Goal: Task Accomplishment & Management: Manage account settings

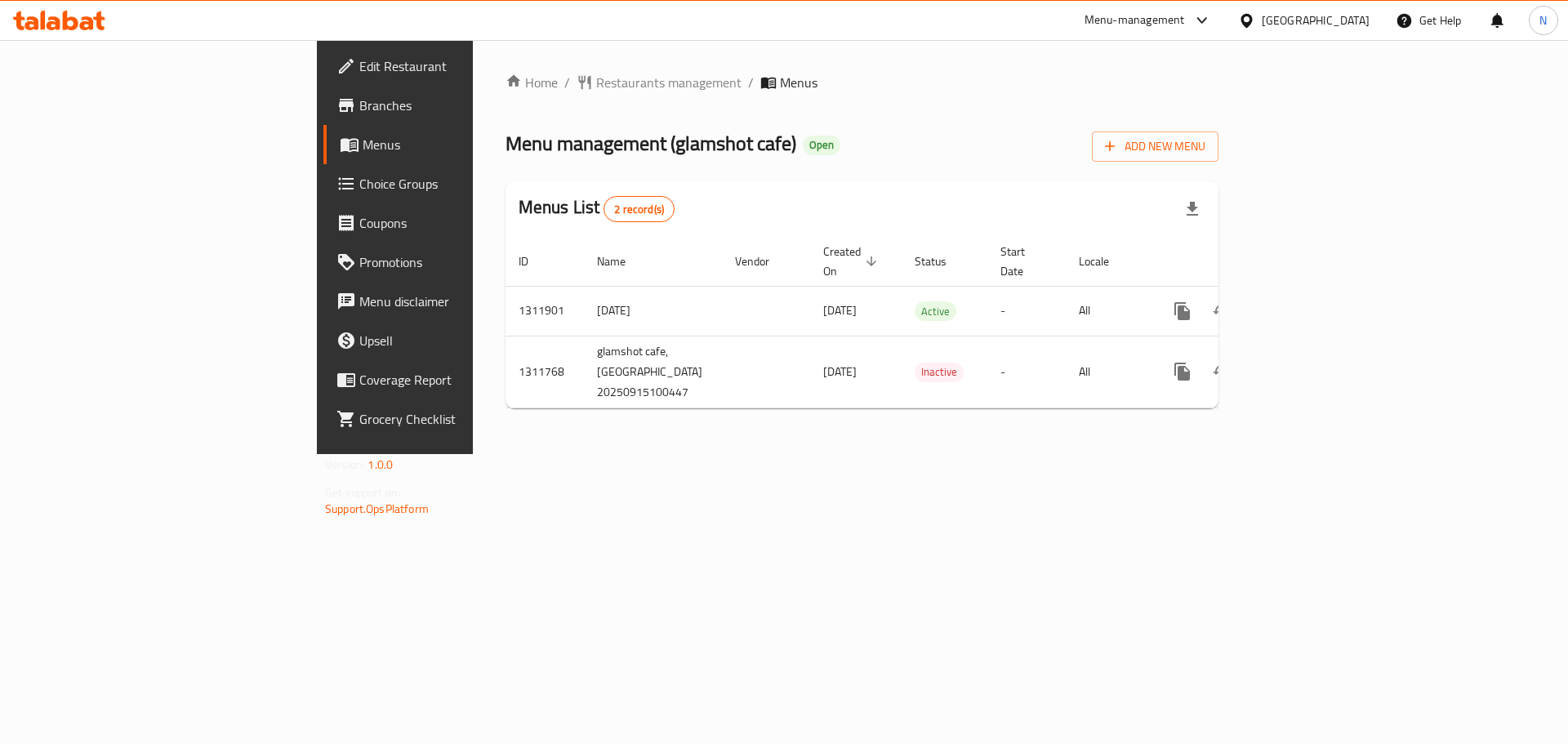
click at [1346, 25] on div "[GEOGRAPHIC_DATA]" at bounding box center [1315, 20] width 107 height 18
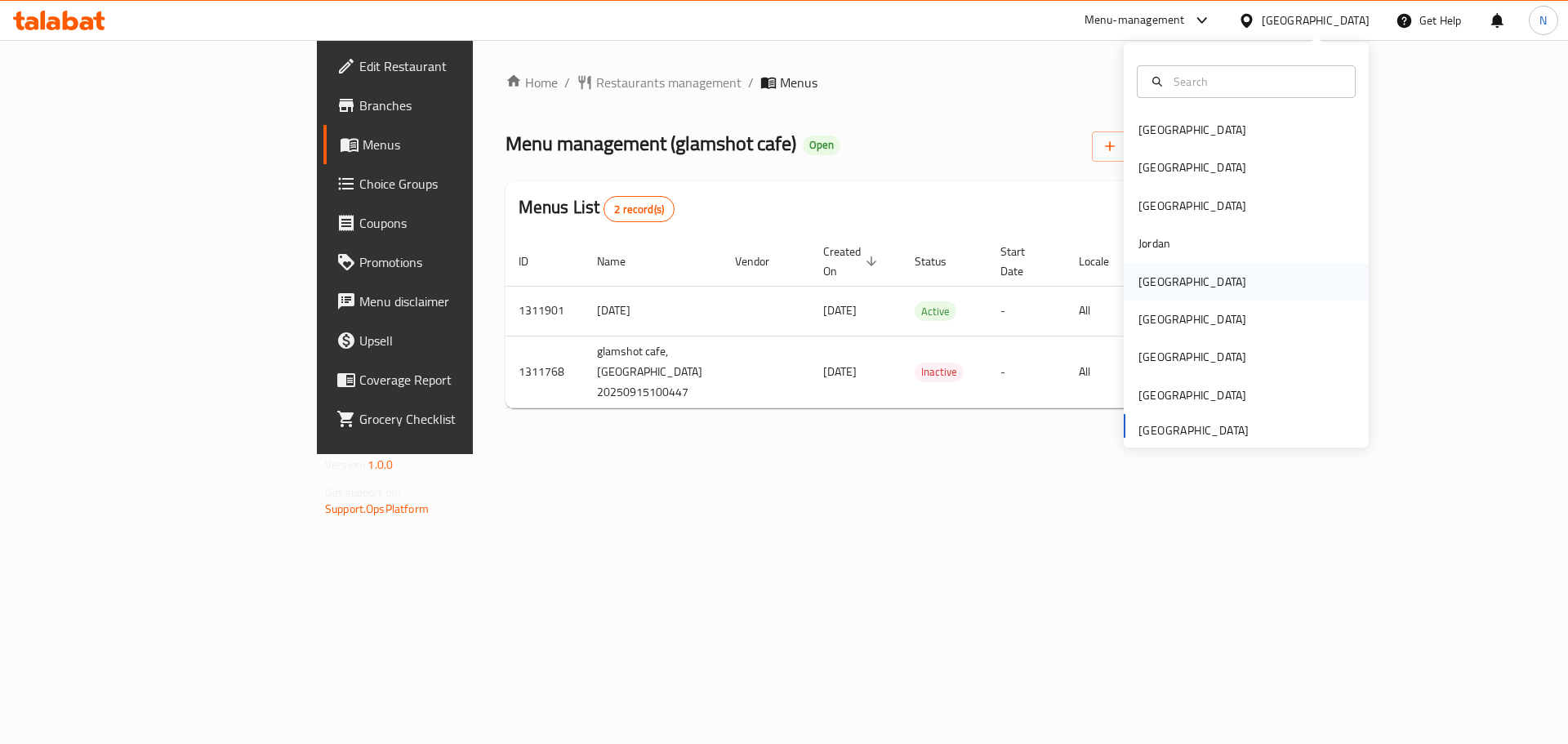
click at [1148, 284] on div "[GEOGRAPHIC_DATA]" at bounding box center [1192, 282] width 107 height 18
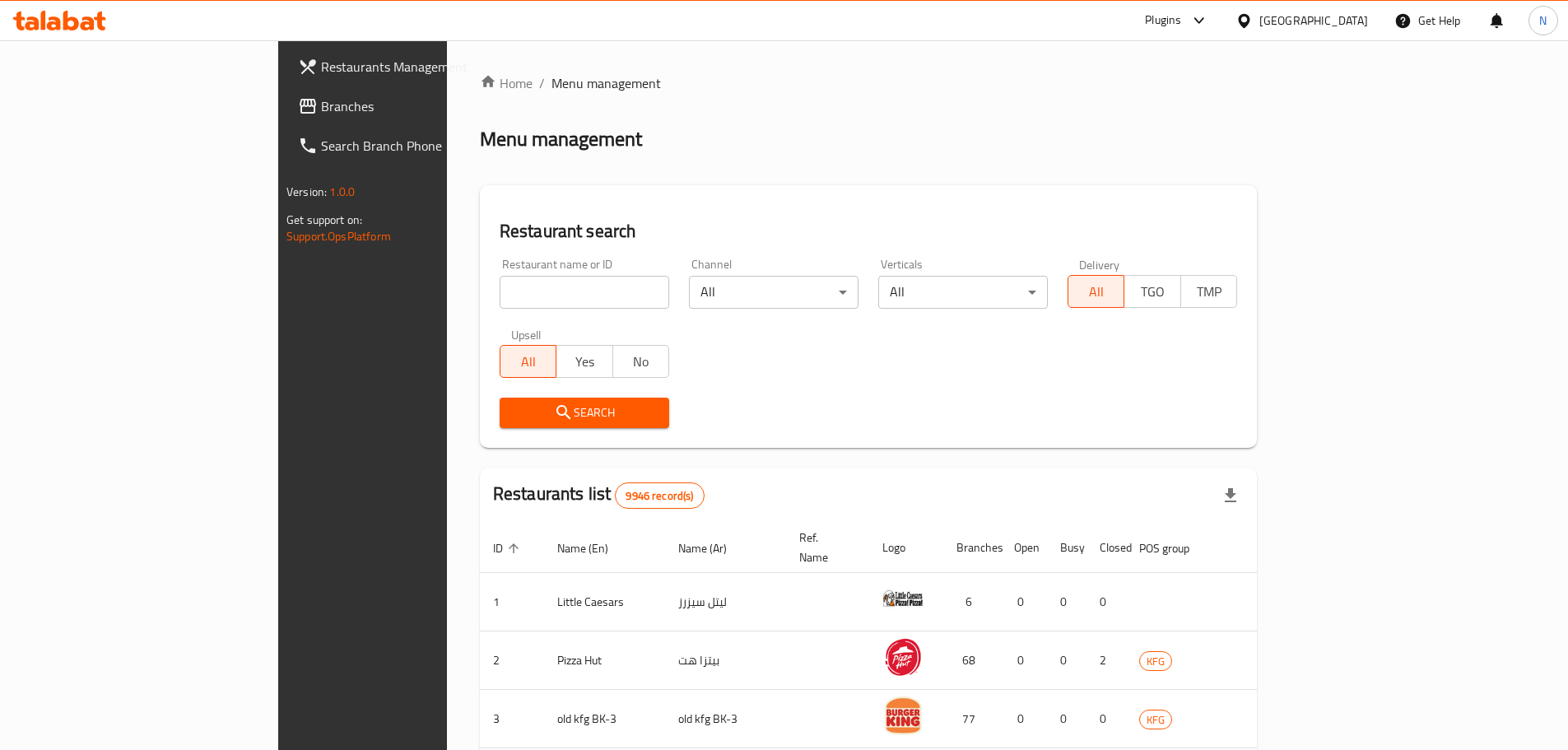
click at [321, 116] on span "Branches" at bounding box center [423, 106] width 206 height 20
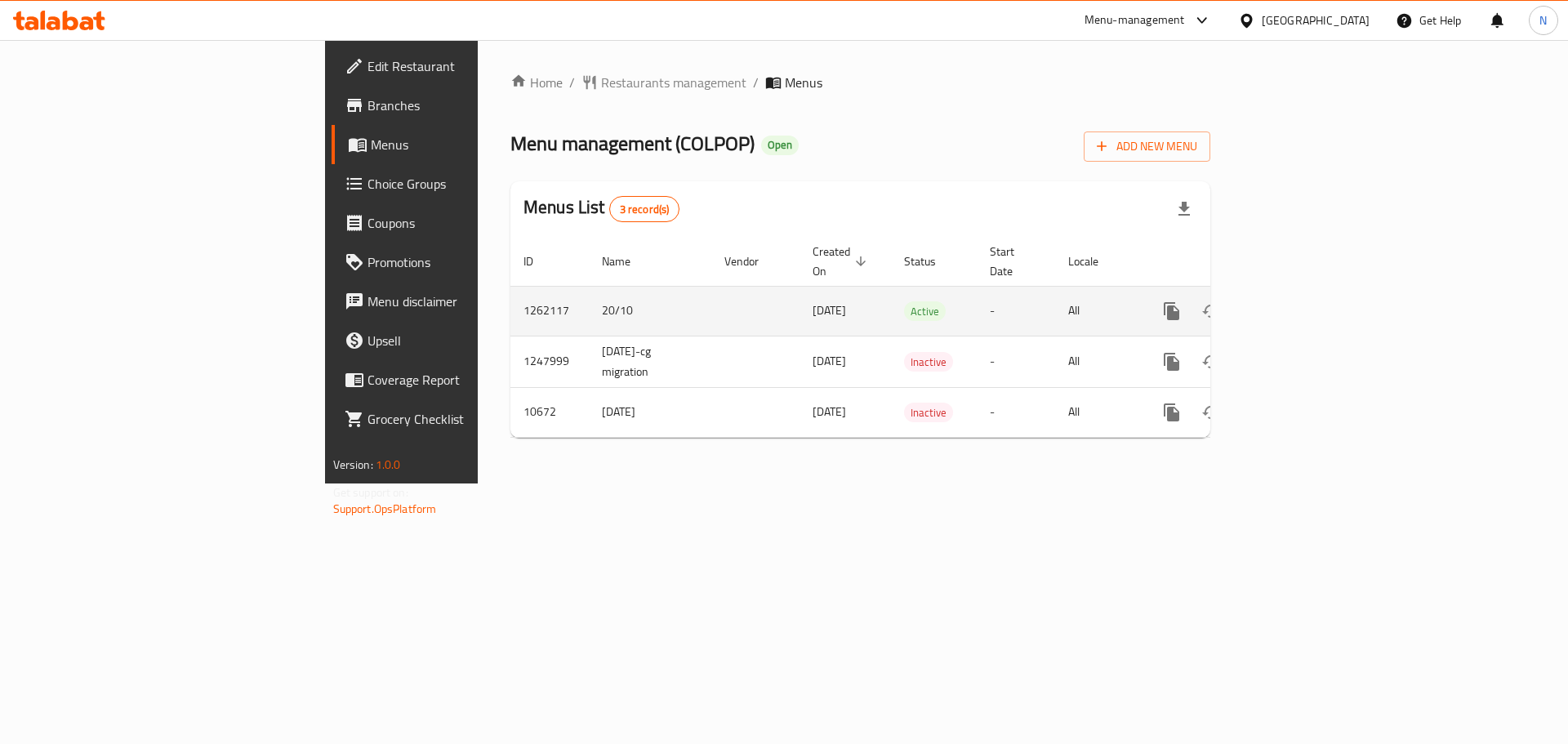
click at [1299, 301] on icon "enhanced table" at bounding box center [1289, 311] width 19 height 19
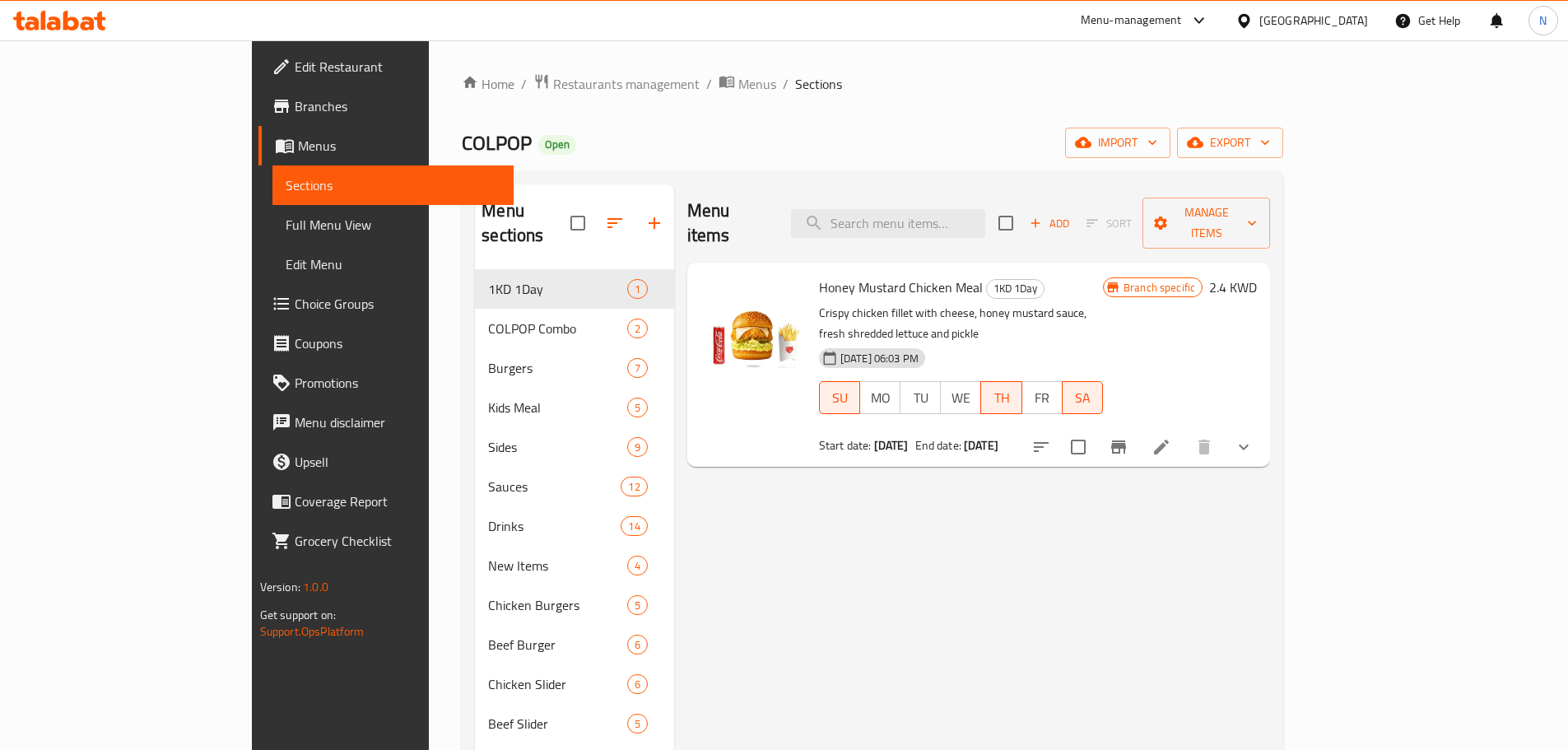
click at [940, 191] on div "Menu items Add Sort Manage items" at bounding box center [979, 223] width 583 height 78
click at [942, 211] on input "search" at bounding box center [887, 223] width 194 height 29
paste input "Colpop Pounder"
type input "Colpop Pounder"
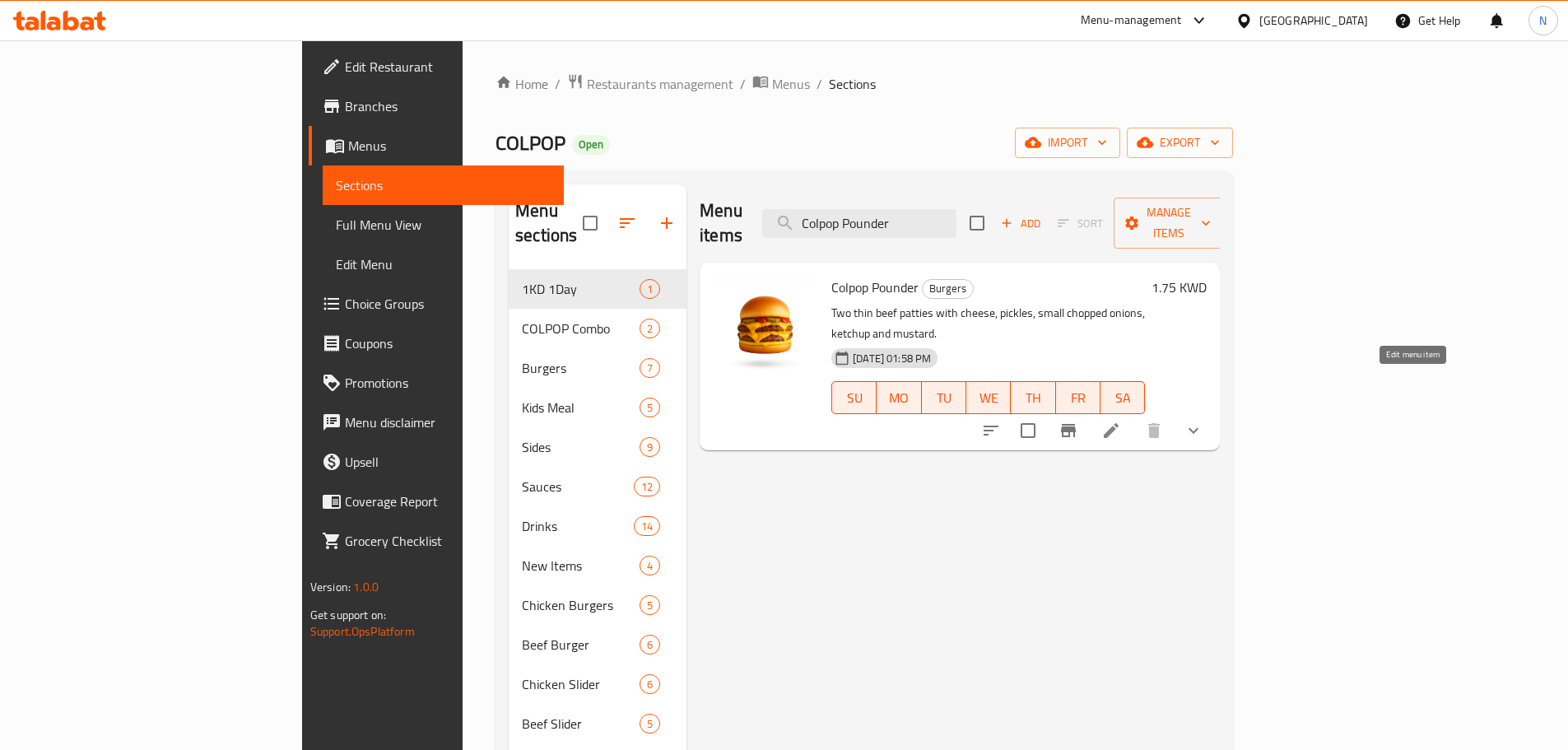
click at [1121, 420] on icon at bounding box center [1111, 430] width 20 height 20
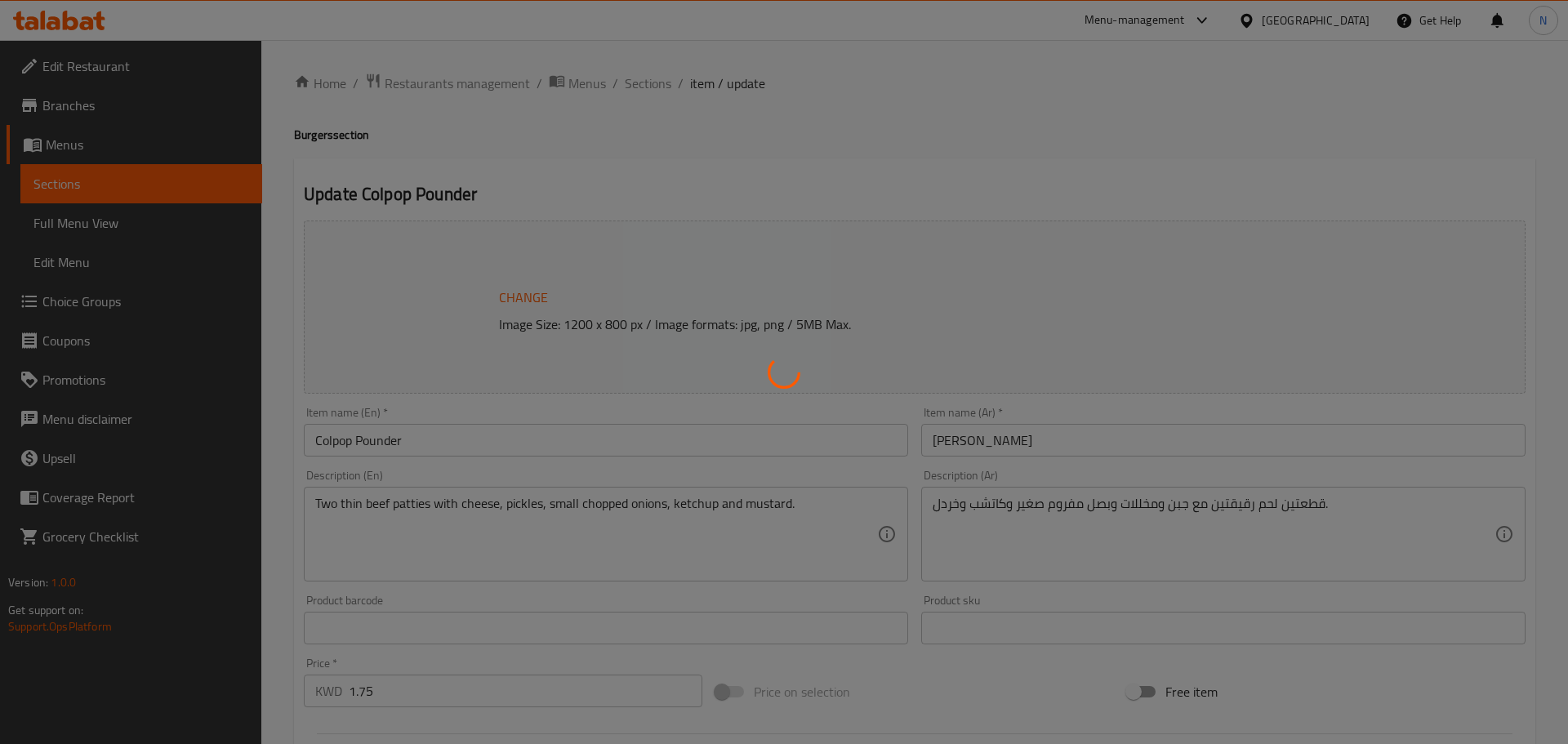
type input "الإضافات:"
type input "0"
type input "2"
type input "إختيارك من إضافي:"
type input "0"
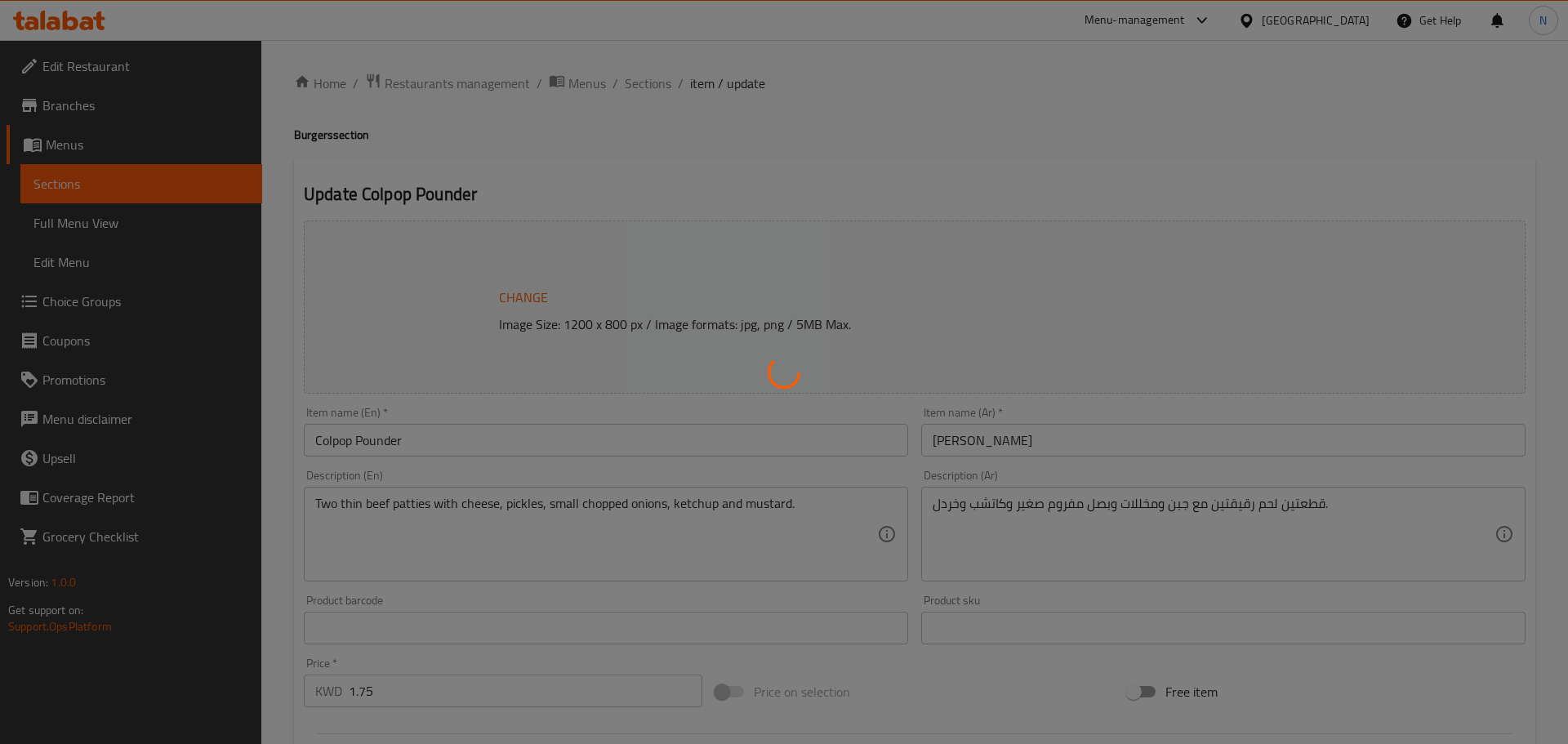
type input "9"
type input "إختيارك من مشروبات:"
type input "0"
type input "1"
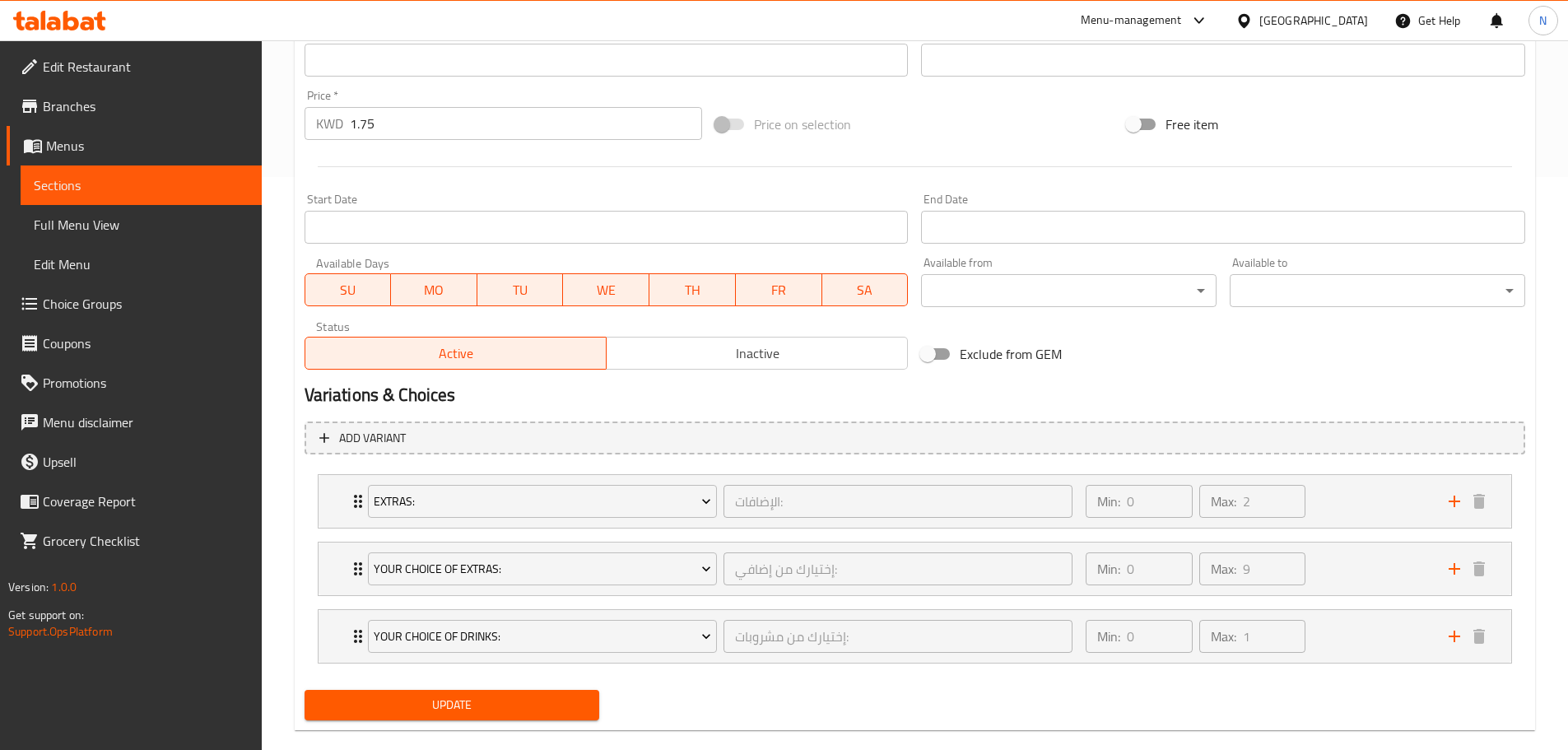
scroll to position [599, 0]
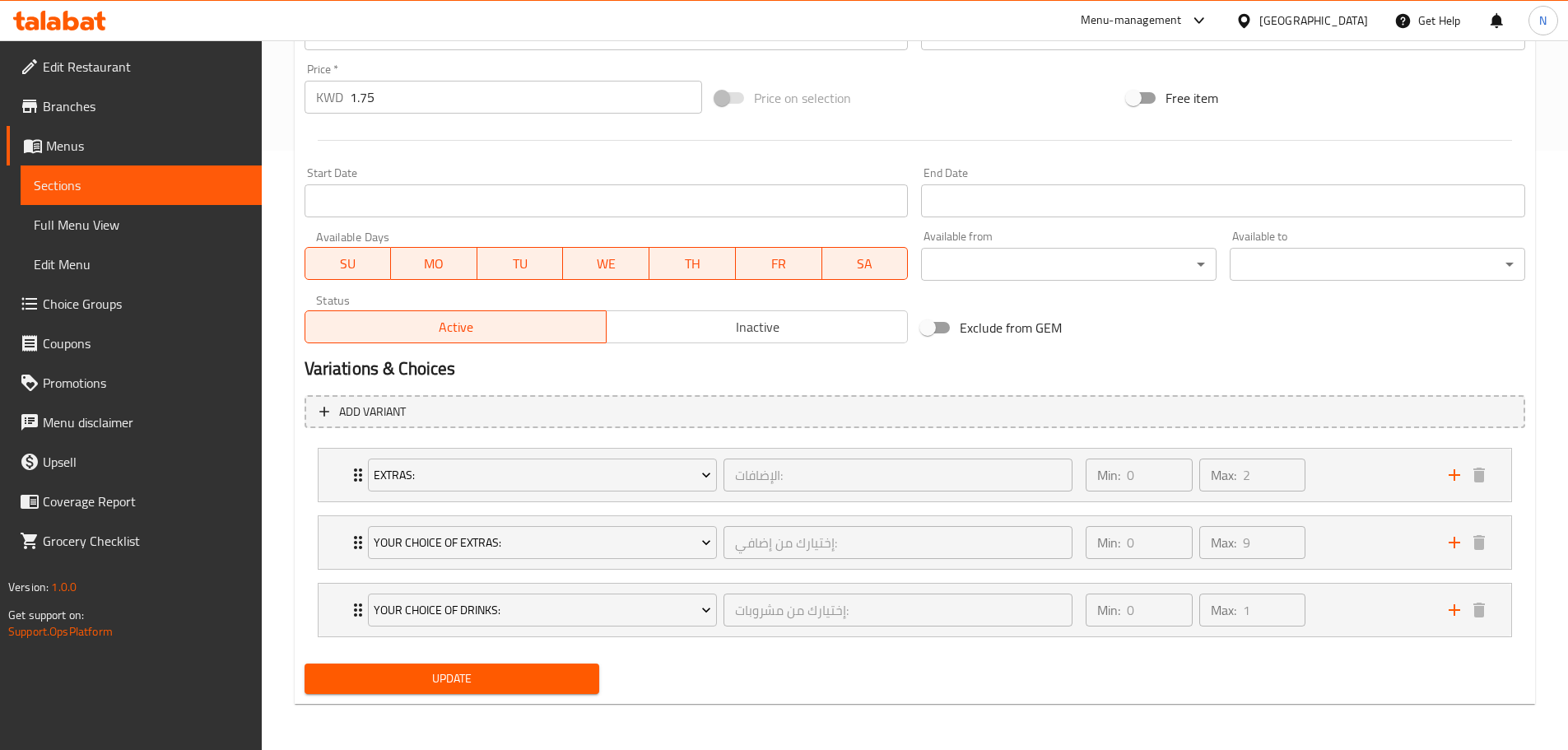
click at [1369, 37] on div "[GEOGRAPHIC_DATA]" at bounding box center [1301, 20] width 159 height 40
click at [1355, 24] on div "[GEOGRAPHIC_DATA]" at bounding box center [1313, 20] width 108 height 19
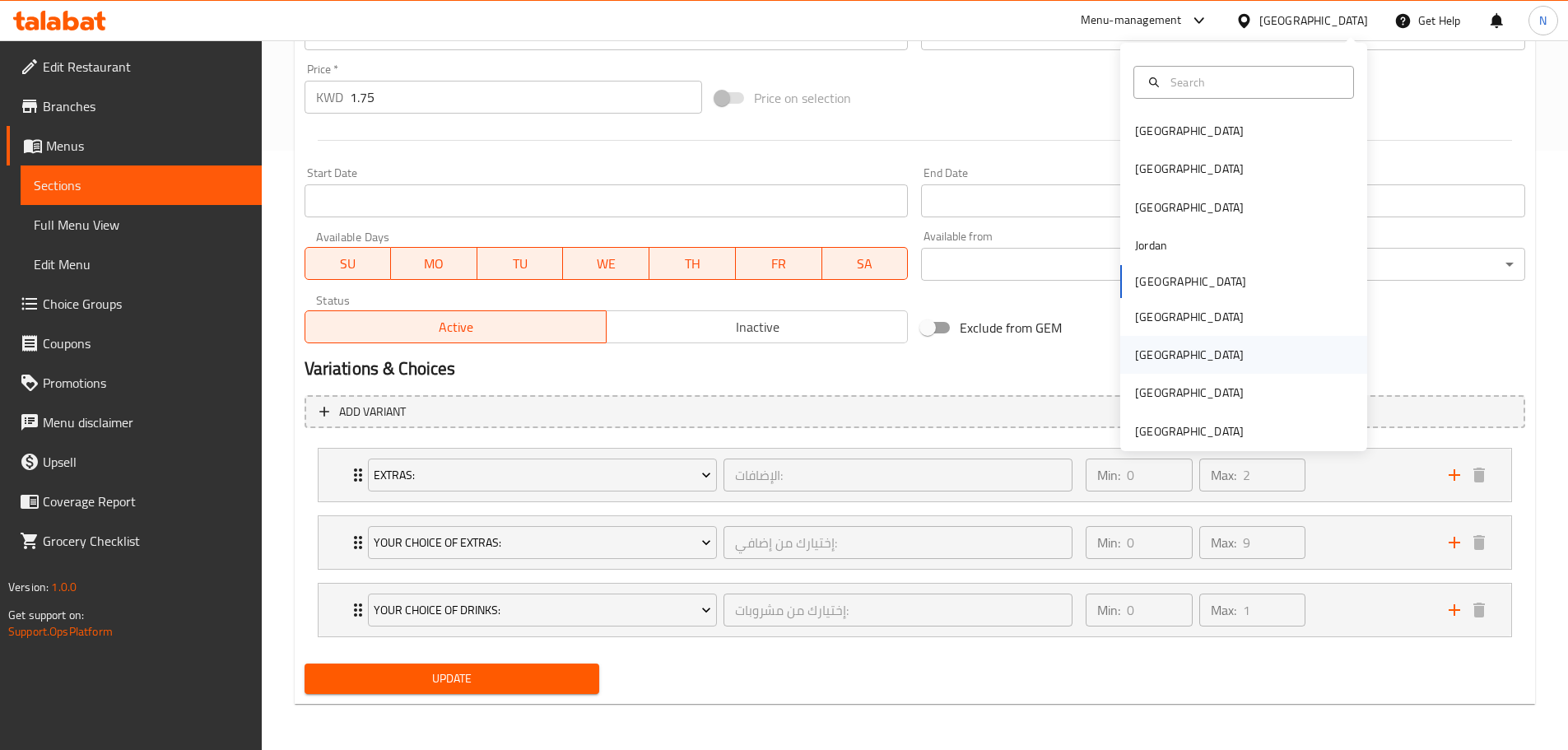
click at [1156, 357] on div "[GEOGRAPHIC_DATA]" at bounding box center [1189, 354] width 135 height 38
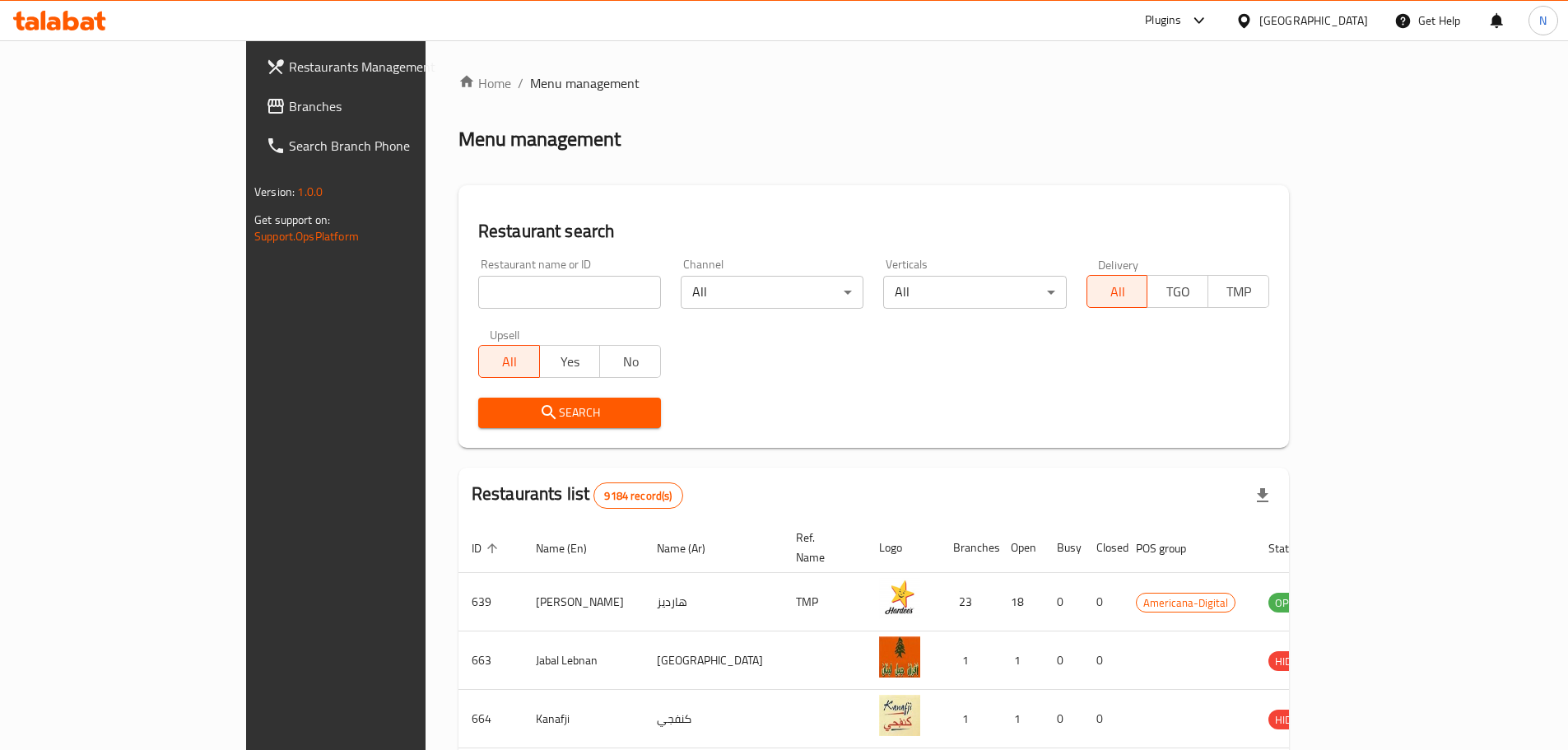
click at [289, 99] on span "Branches" at bounding box center [391, 106] width 206 height 20
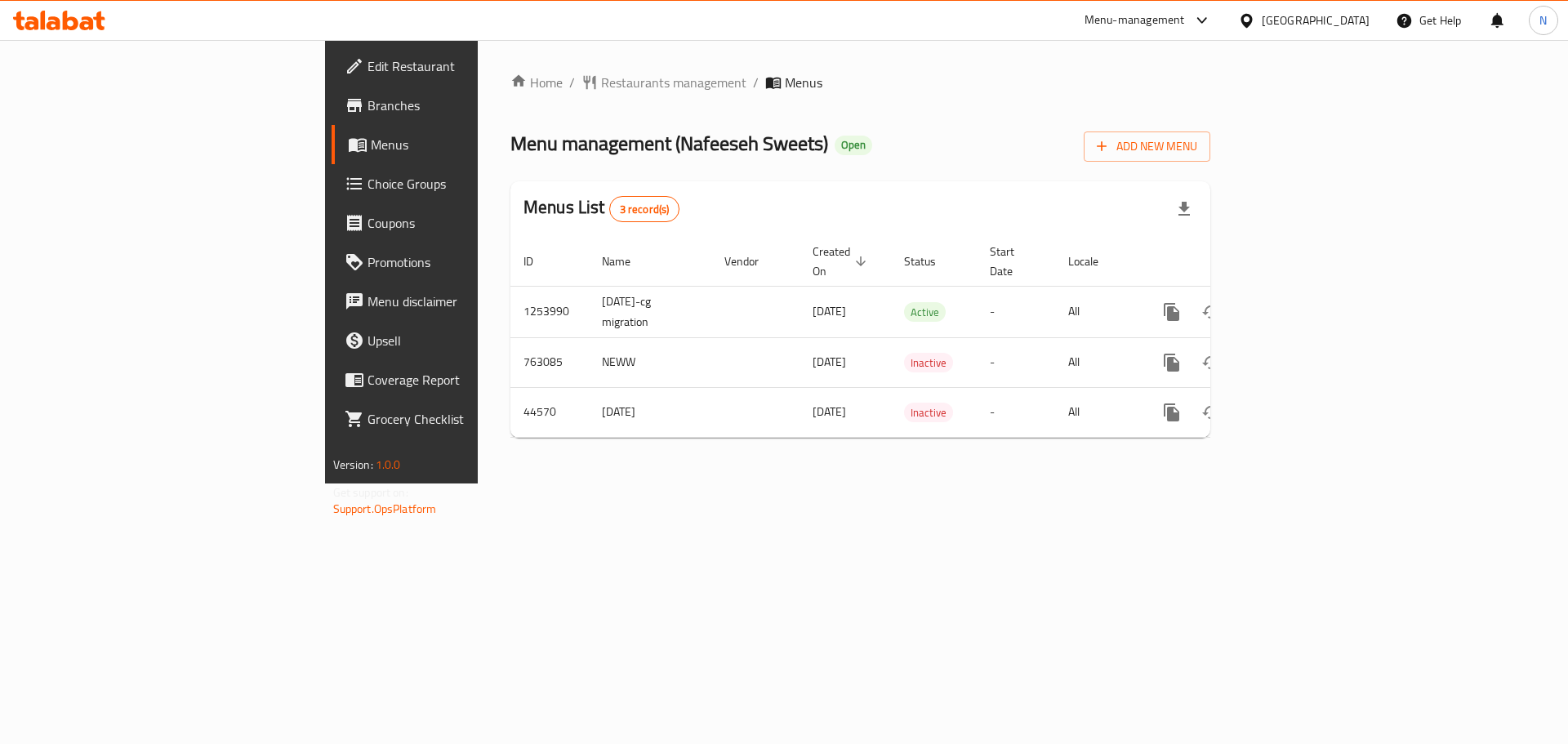
click at [1255, 23] on icon at bounding box center [1247, 21] width 17 height 17
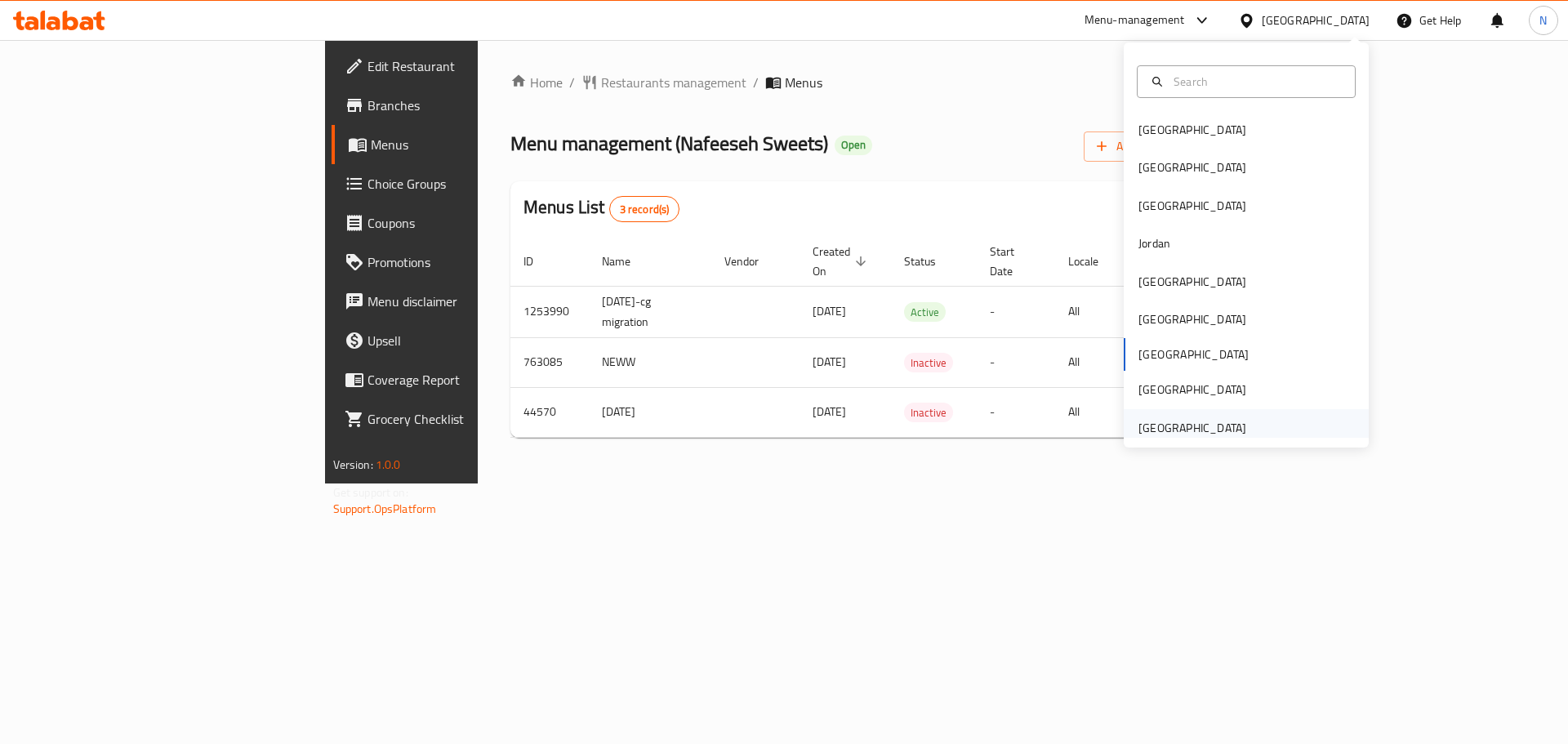
click at [1166, 419] on div "[GEOGRAPHIC_DATA]" at bounding box center [1192, 428] width 107 height 18
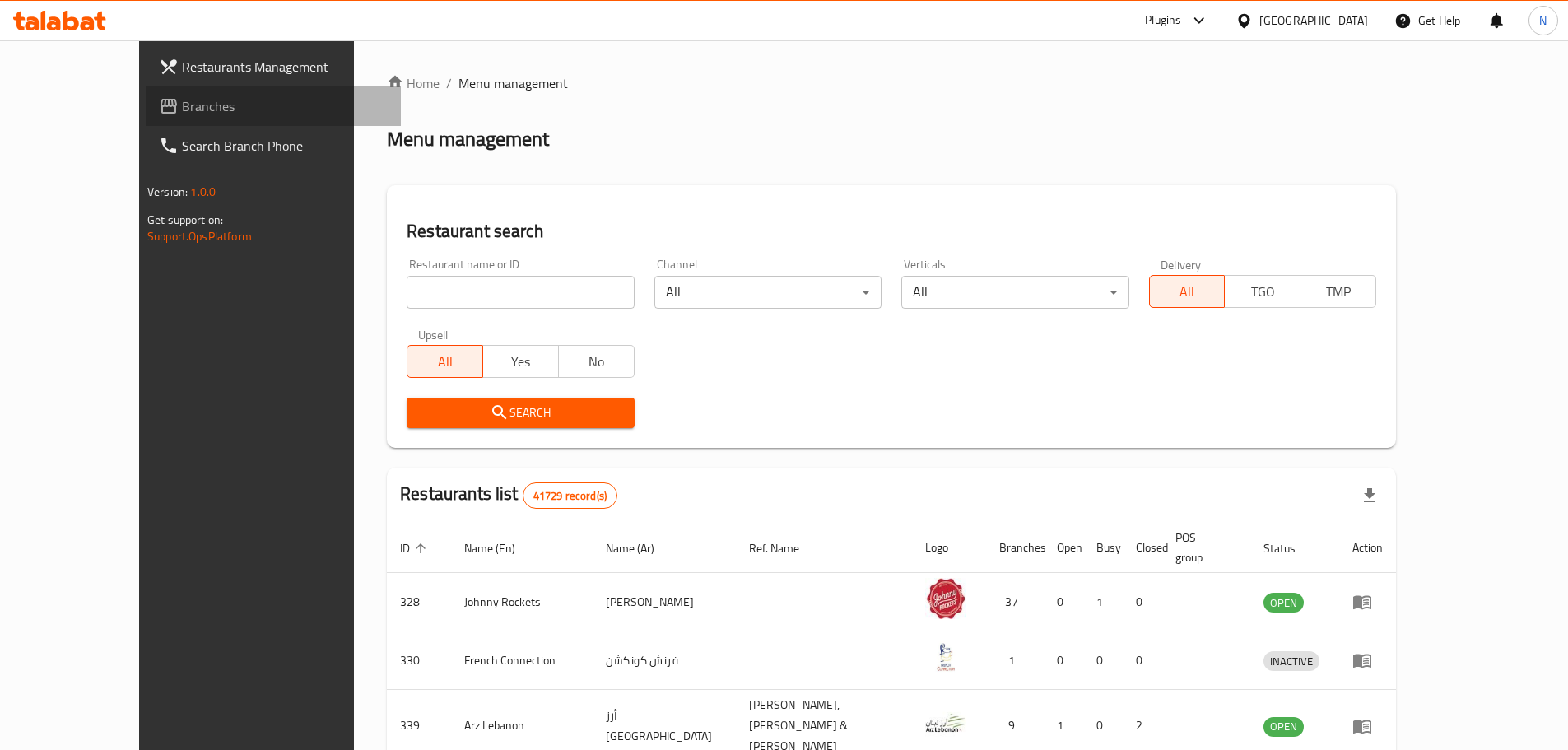
click at [159, 104] on icon at bounding box center [169, 106] width 20 height 20
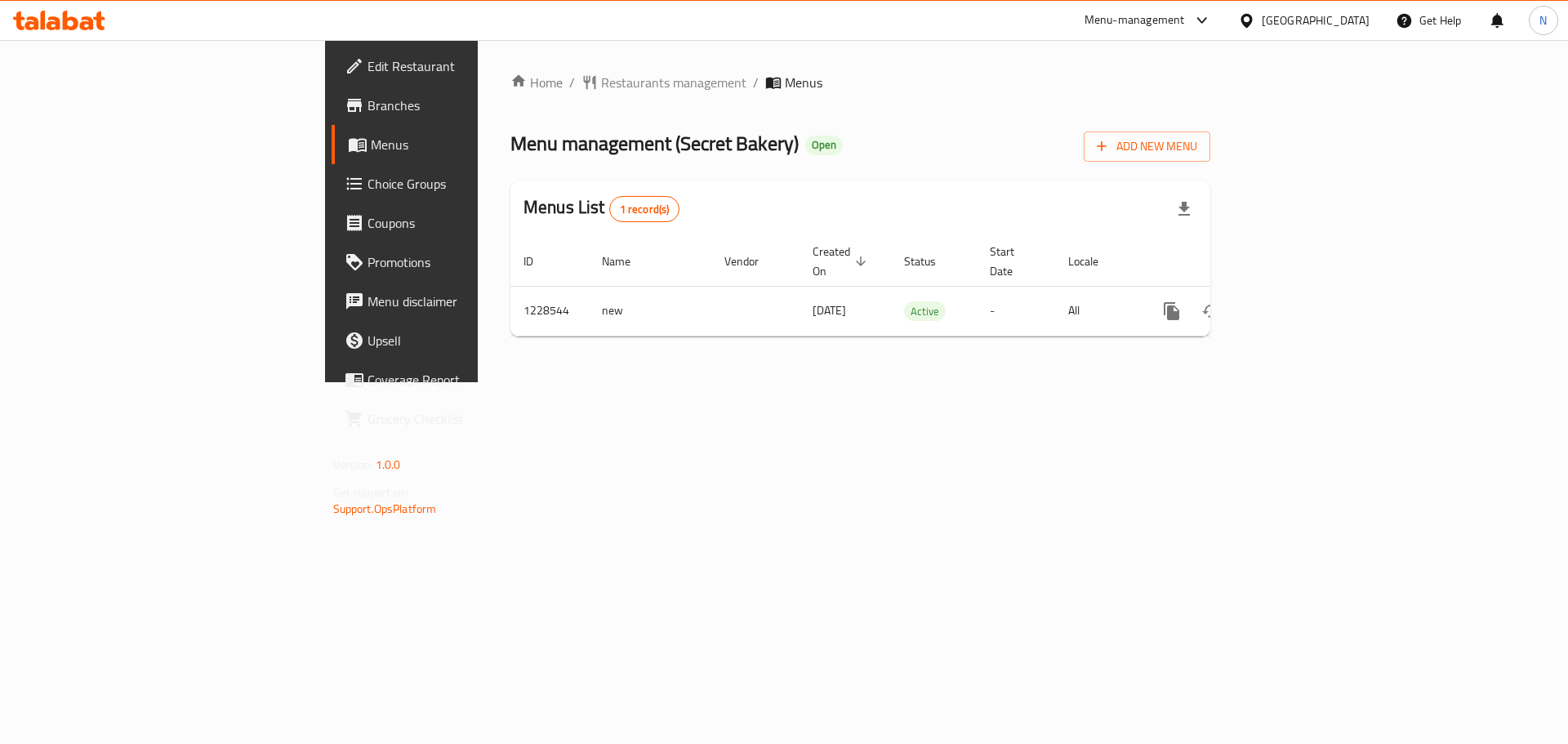
click at [1319, 18] on div "[GEOGRAPHIC_DATA]" at bounding box center [1315, 20] width 107 height 18
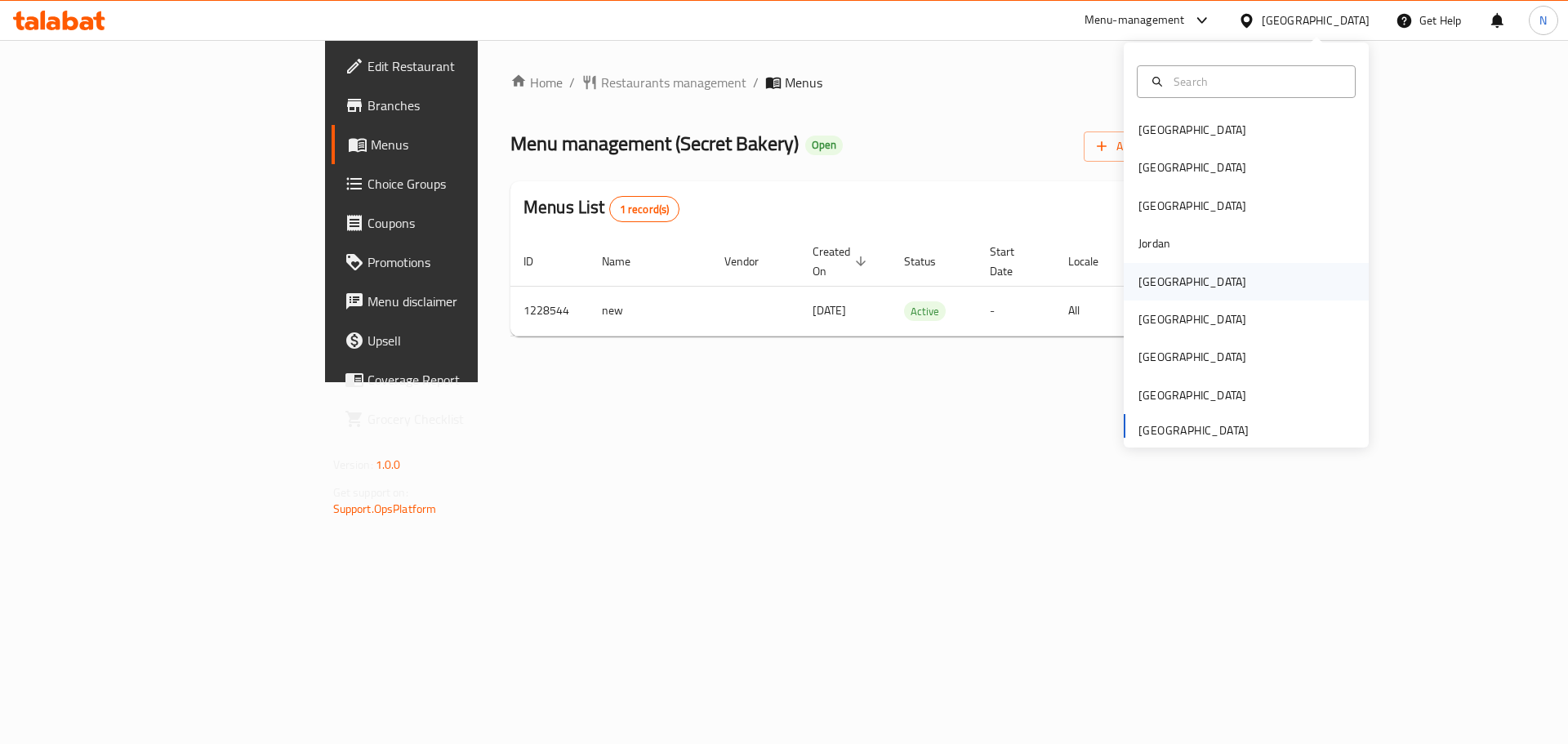
click at [1149, 283] on div "[GEOGRAPHIC_DATA]" at bounding box center [1192, 282] width 107 height 18
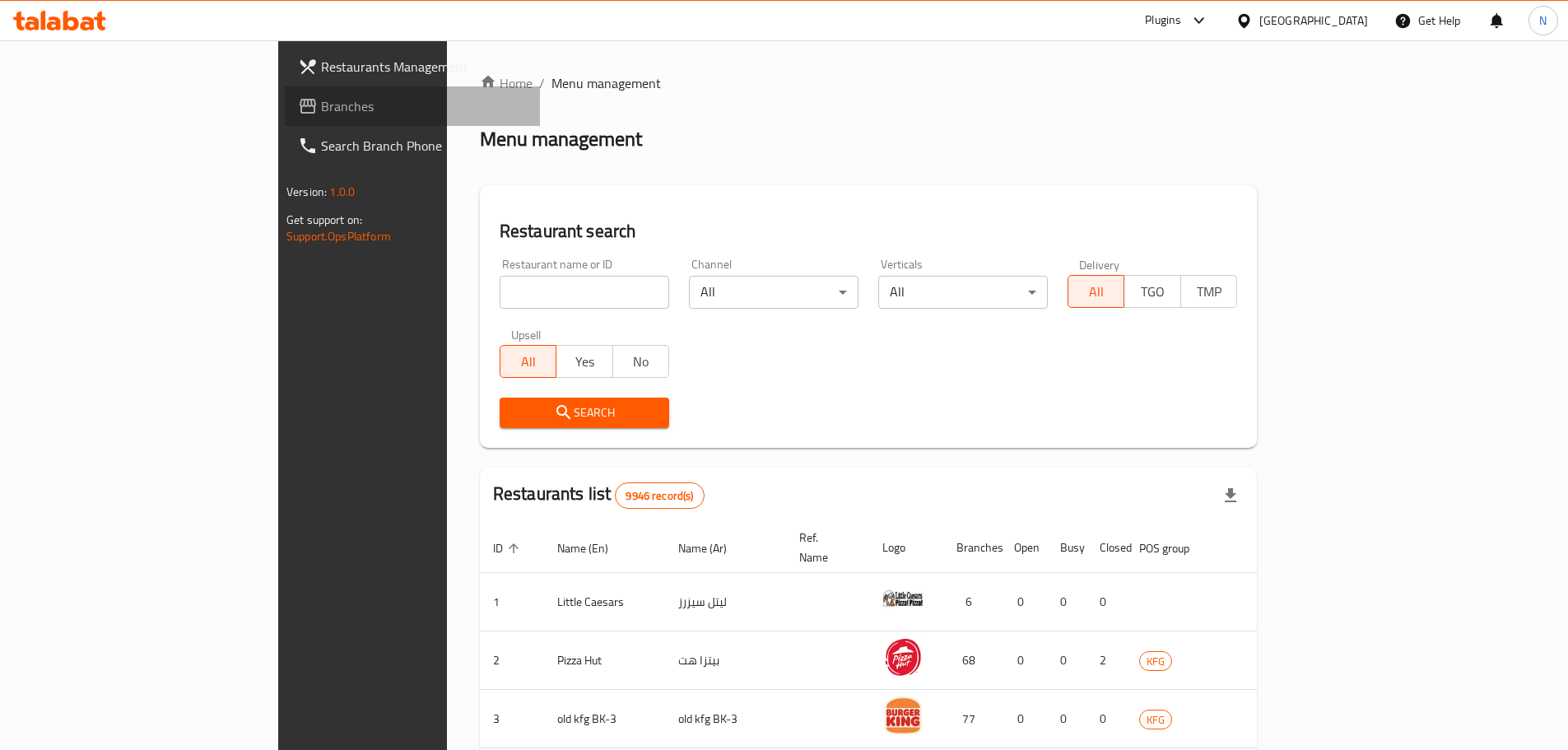
click at [321, 103] on span "Branches" at bounding box center [423, 106] width 206 height 20
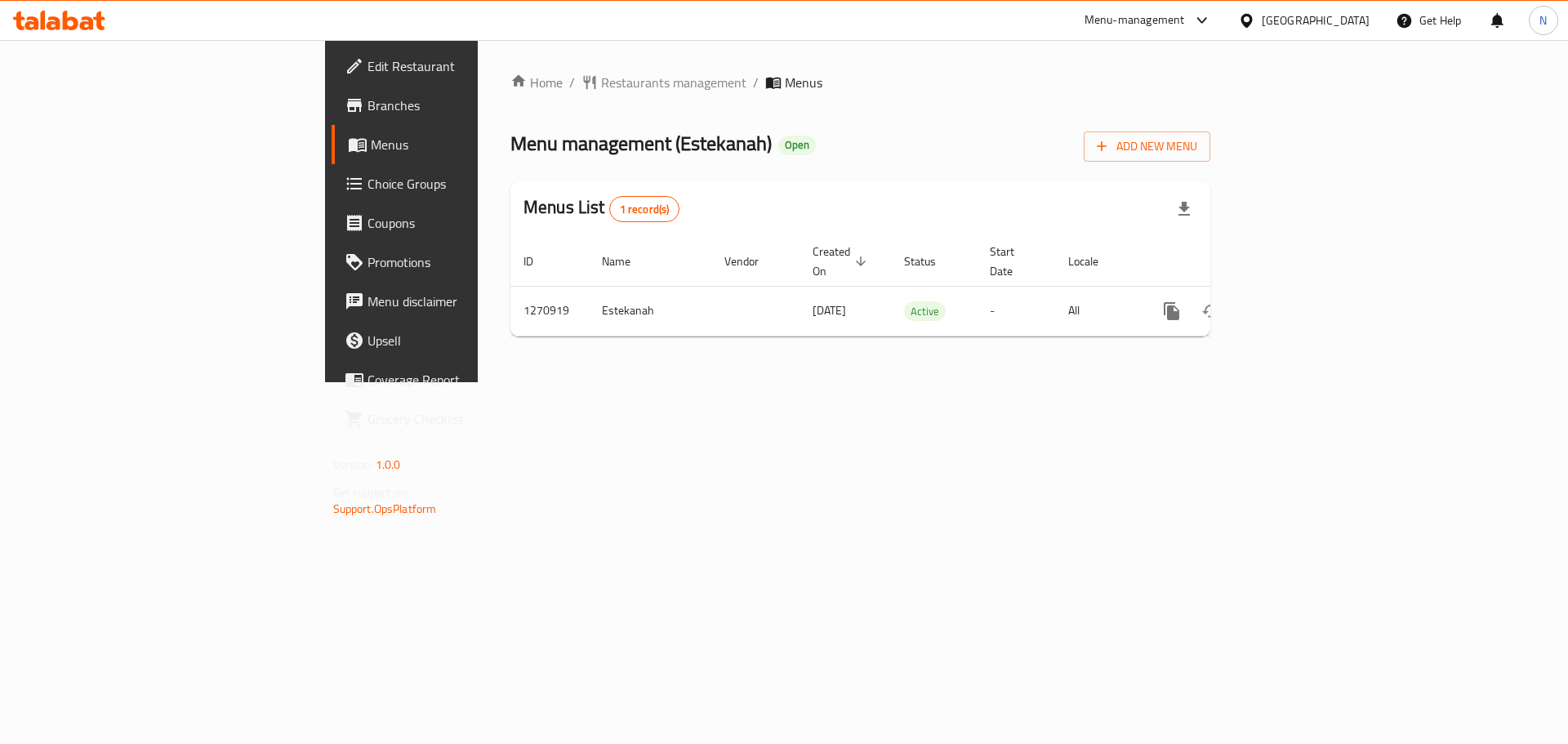
click at [1339, 20] on div "[GEOGRAPHIC_DATA]" at bounding box center [1315, 20] width 107 height 18
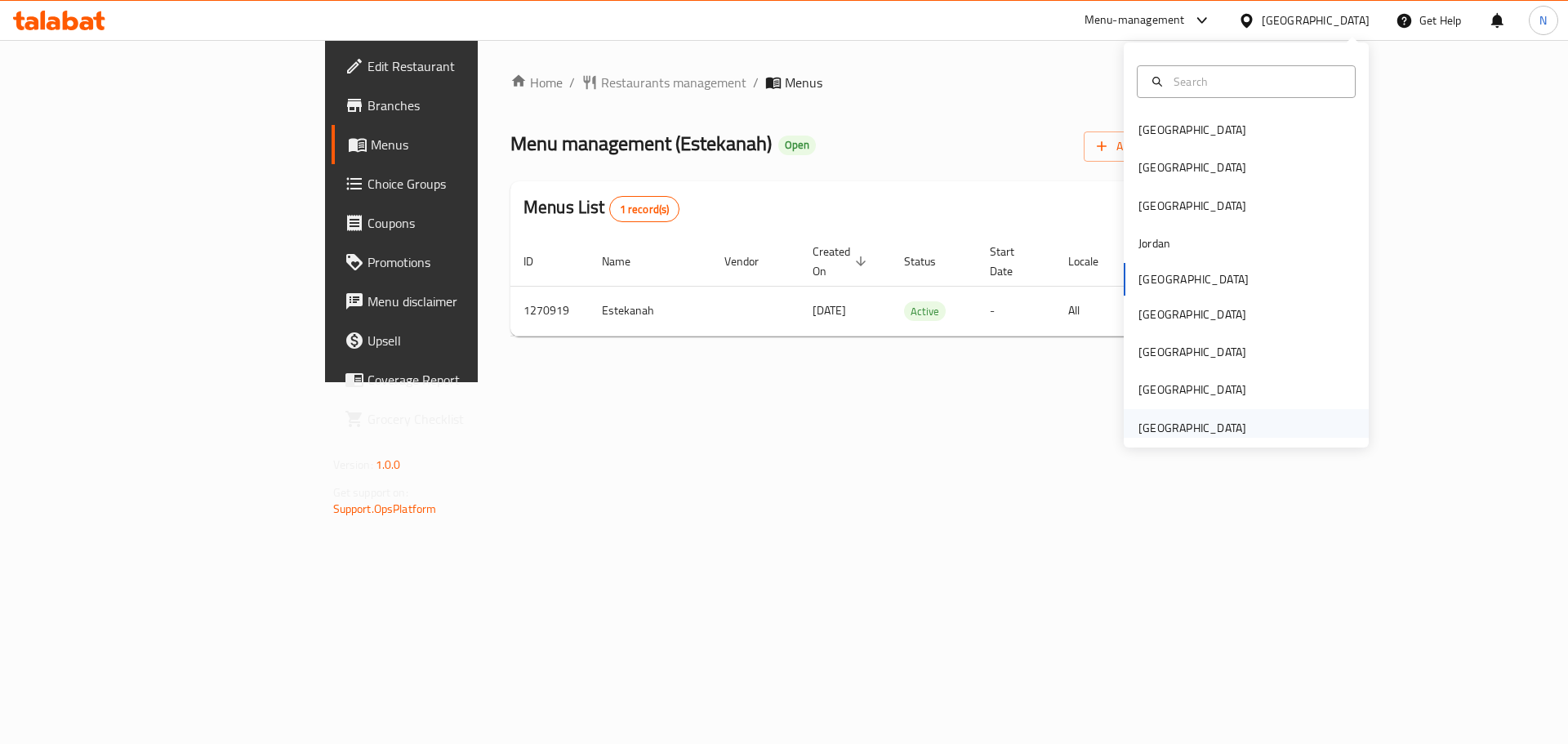
click at [1171, 428] on div "[GEOGRAPHIC_DATA]" at bounding box center [1192, 428] width 107 height 18
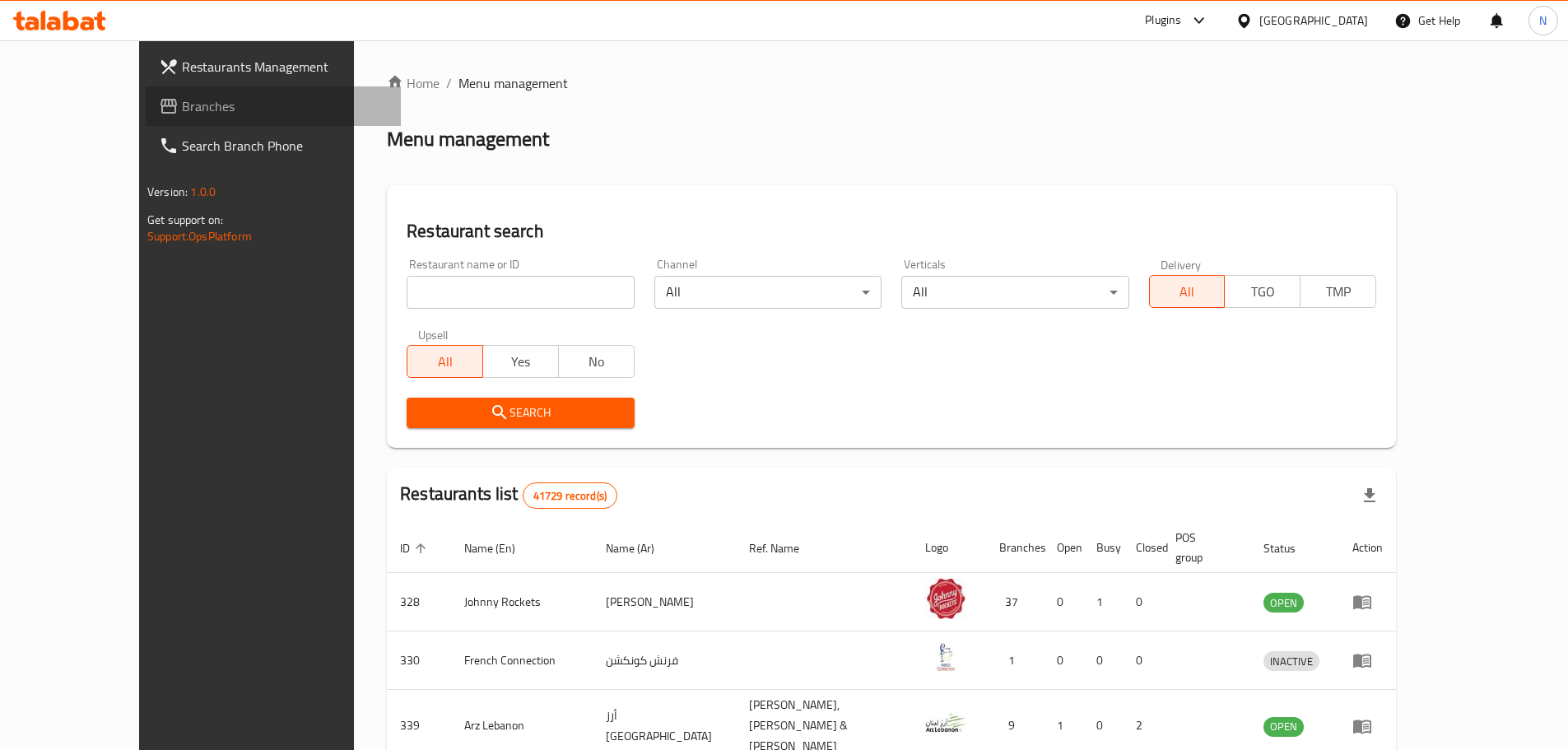
click at [182, 115] on span "Branches" at bounding box center [285, 106] width 206 height 20
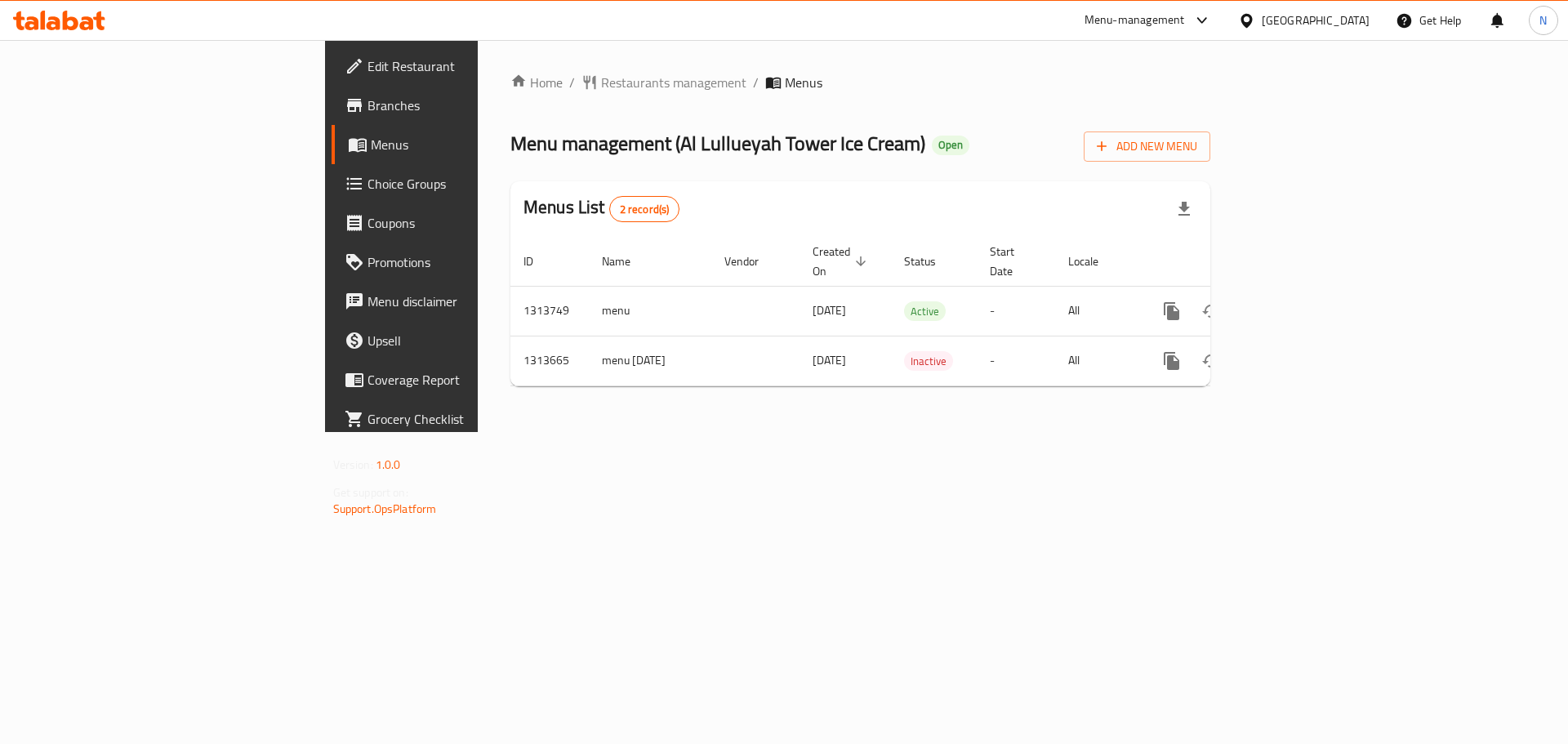
click at [1316, 18] on div "[GEOGRAPHIC_DATA]" at bounding box center [1315, 20] width 107 height 18
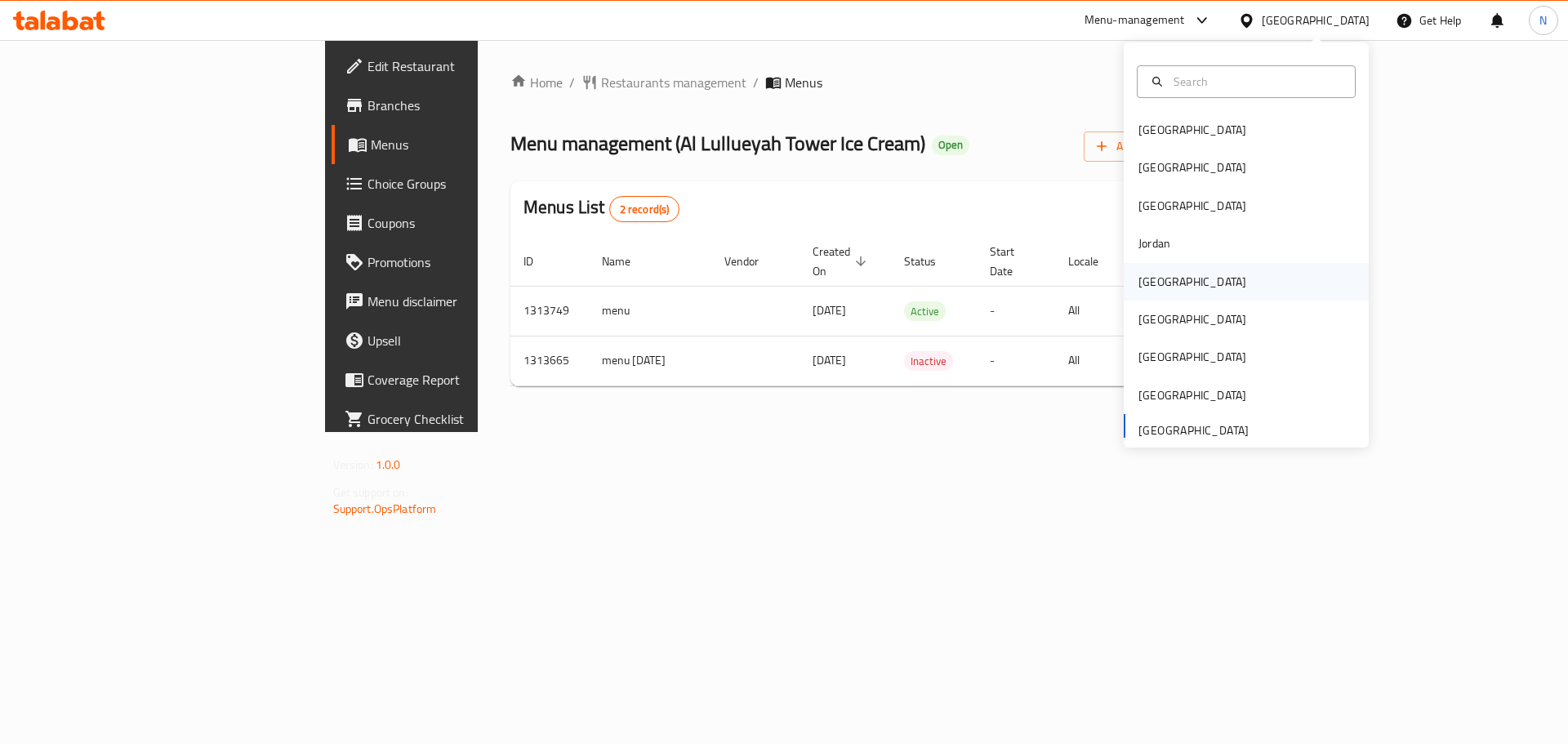
click at [1141, 282] on div "[GEOGRAPHIC_DATA]" at bounding box center [1192, 282] width 107 height 18
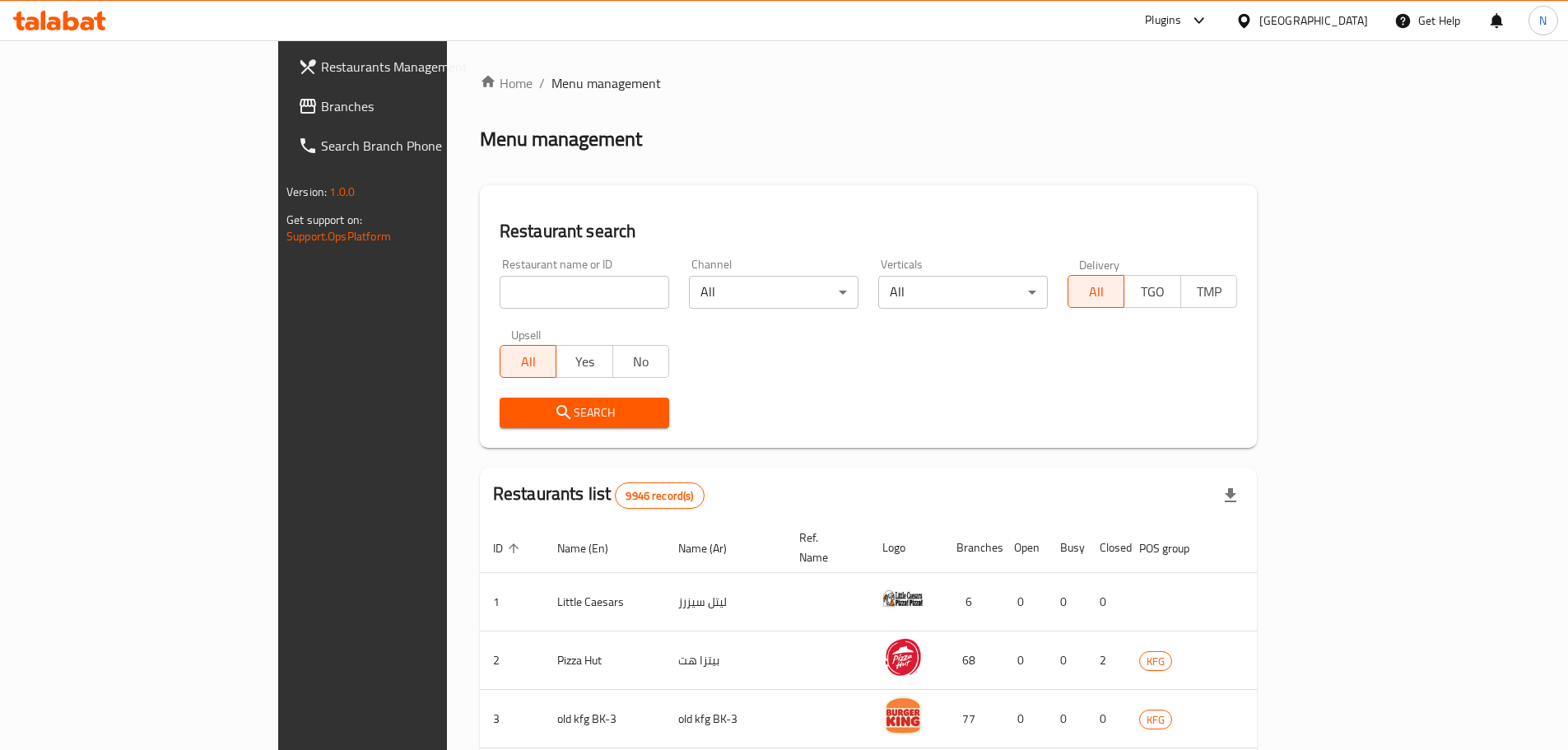
click at [321, 113] on span "Branches" at bounding box center [423, 106] width 206 height 20
